Goal: Navigation & Orientation: Find specific page/section

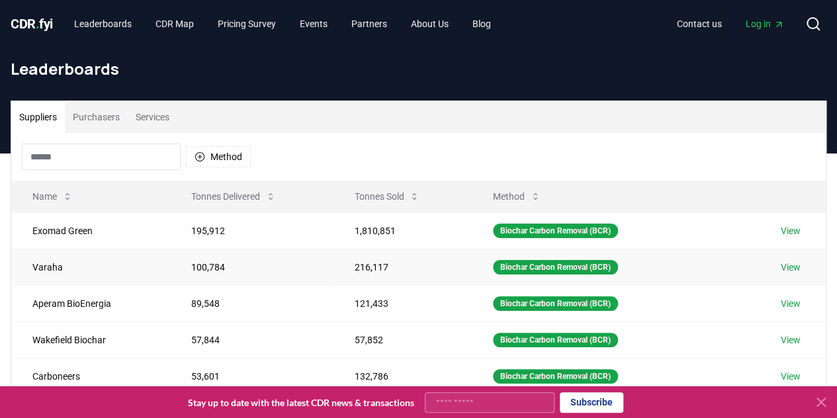
click at [790, 269] on link "View" at bounding box center [791, 267] width 20 height 13
